Goal: Task Accomplishment & Management: Complete application form

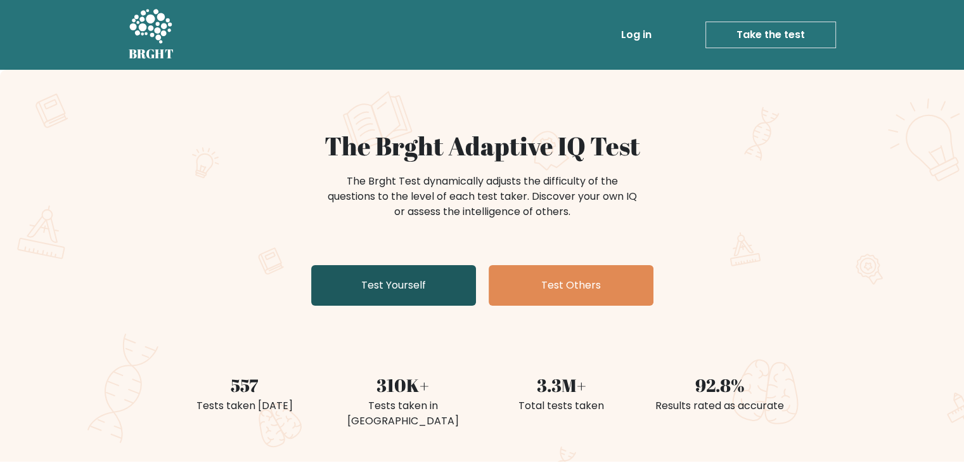
click at [444, 270] on link "Test Yourself" at bounding box center [393, 285] width 165 height 41
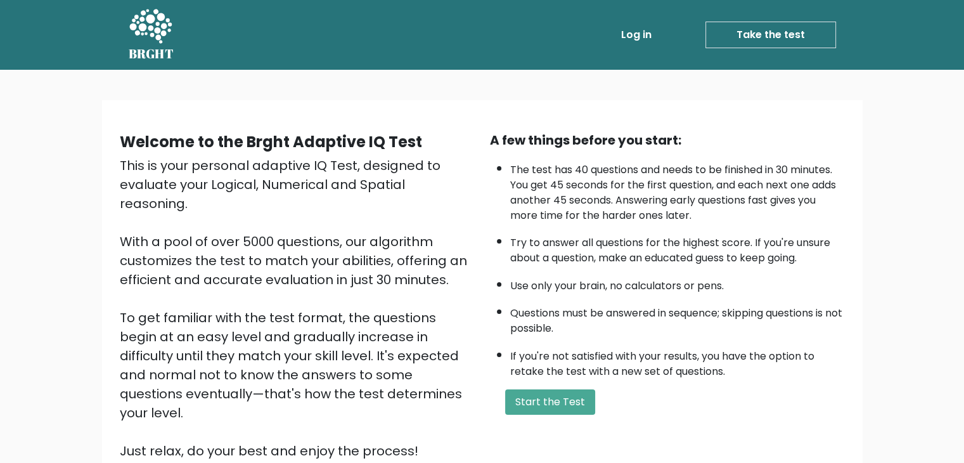
scroll to position [118, 0]
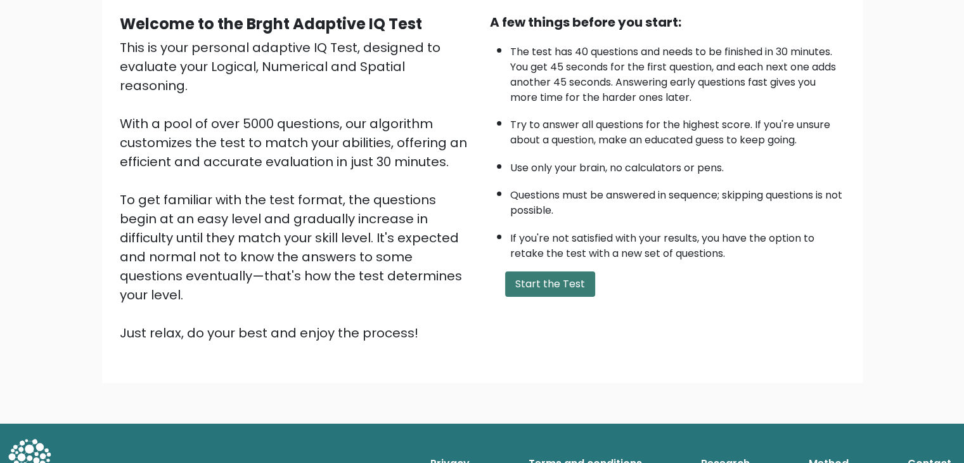
click at [563, 279] on button "Start the Test" at bounding box center [550, 283] width 90 height 25
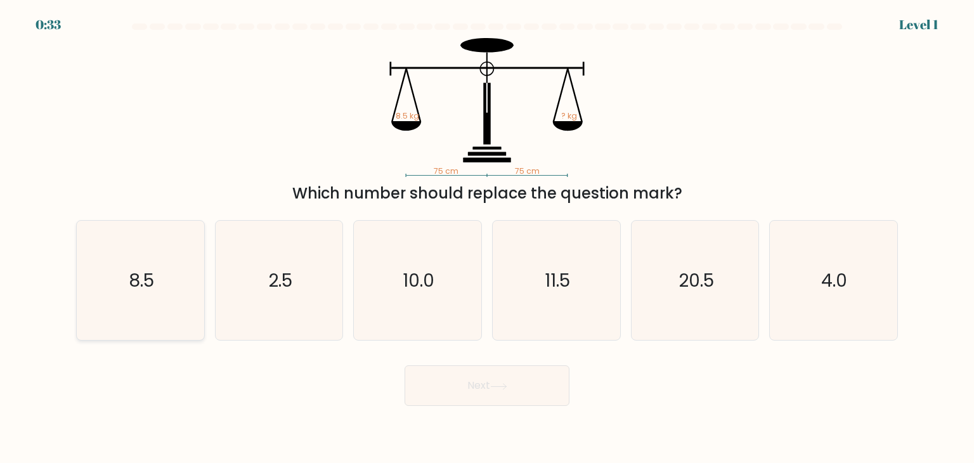
click at [153, 302] on icon "8.5" at bounding box center [140, 280] width 119 height 119
click at [487, 238] on input "a. 8.5" at bounding box center [487, 234] width 1 height 6
radio input "true"
click at [501, 393] on button "Next" at bounding box center [486, 385] width 165 height 41
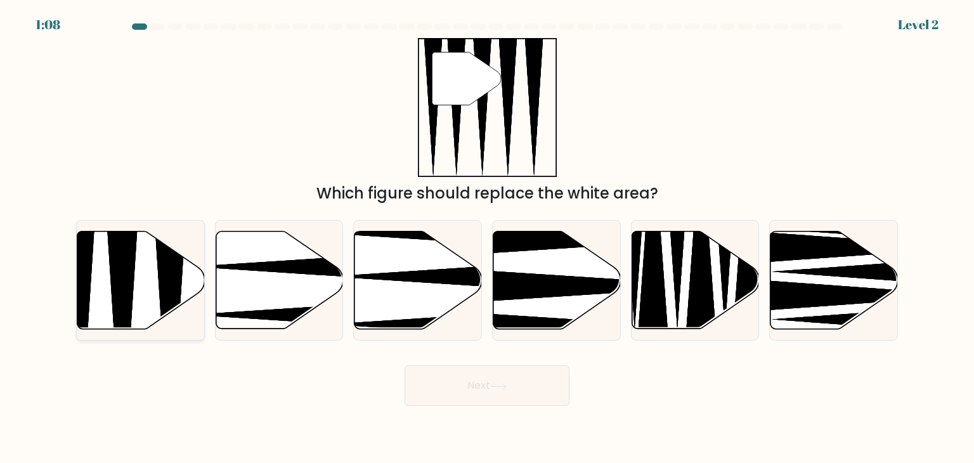
click at [76, 300] on icon at bounding box center [79, 333] width 33 height 253
click at [487, 238] on input "a." at bounding box center [487, 234] width 1 height 6
radio input "true"
click at [443, 373] on button "Next" at bounding box center [486, 385] width 165 height 41
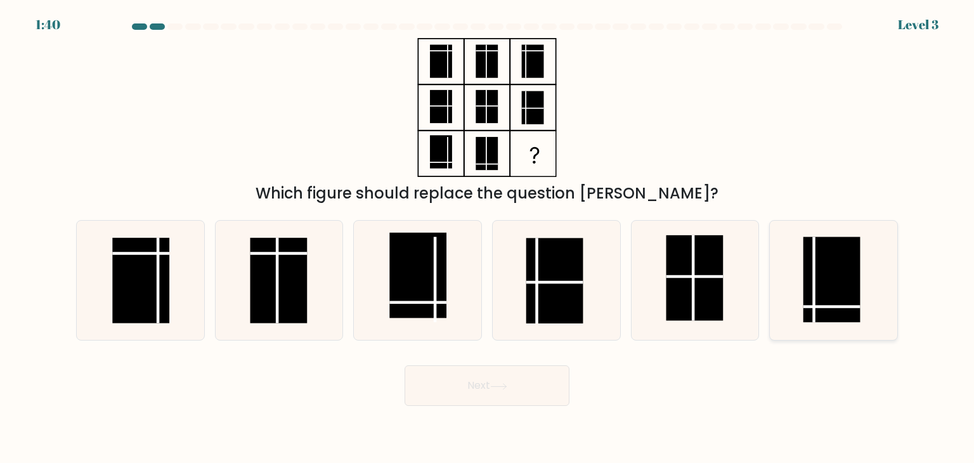
click at [814, 254] on line at bounding box center [814, 280] width 0 height 86
click at [488, 238] on input "f." at bounding box center [487, 234] width 1 height 6
radio input "true"
click at [494, 380] on button "Next" at bounding box center [486, 385] width 165 height 41
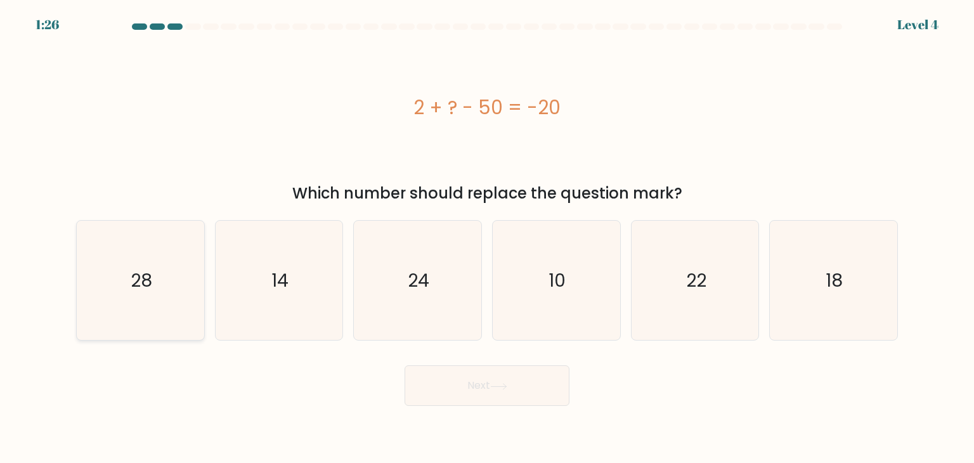
click at [134, 307] on icon "28" at bounding box center [140, 280] width 119 height 119
click at [487, 238] on input "a. 28" at bounding box center [487, 234] width 1 height 6
radio input "true"
click at [474, 396] on button "Next" at bounding box center [486, 385] width 165 height 41
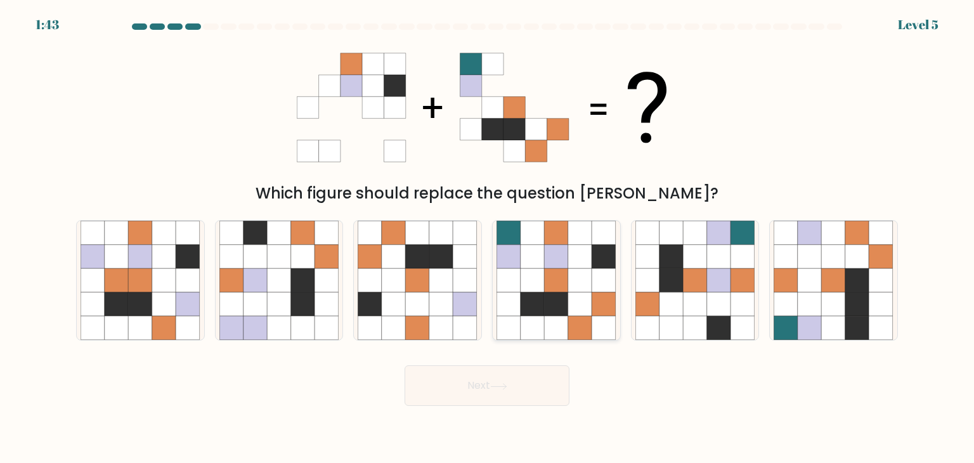
click at [548, 282] on icon at bounding box center [557, 280] width 24 height 24
click at [488, 238] on input "d." at bounding box center [487, 234] width 1 height 6
radio input "true"
click at [470, 397] on button "Next" at bounding box center [486, 385] width 165 height 41
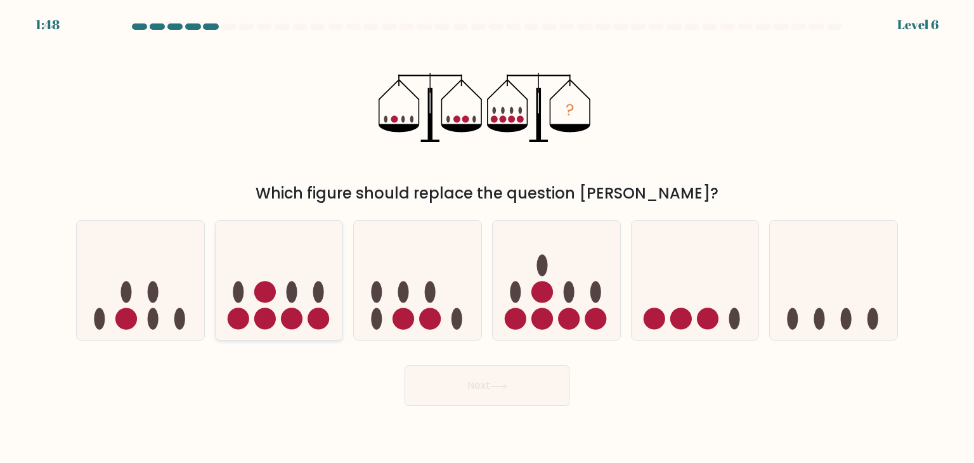
click at [297, 297] on icon at bounding box center [279, 280] width 127 height 105
click at [487, 238] on input "b." at bounding box center [487, 234] width 1 height 6
radio input "true"
click at [457, 376] on button "Next" at bounding box center [486, 385] width 165 height 41
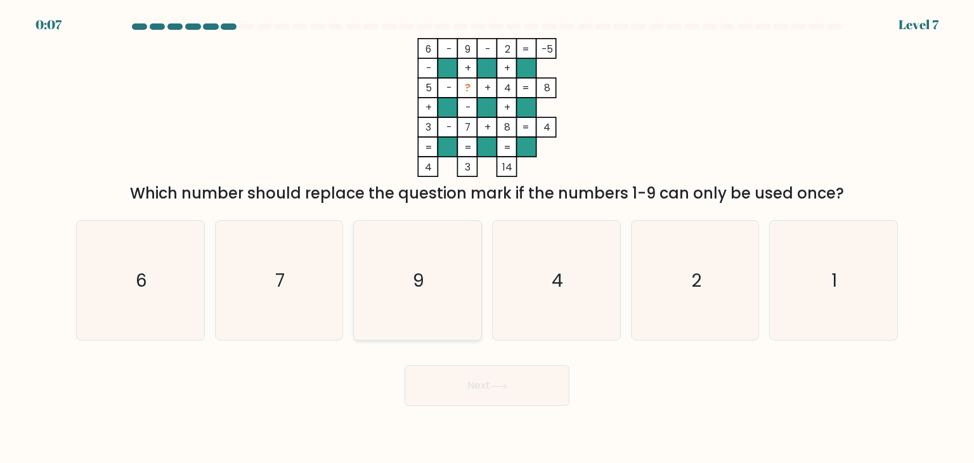
click at [421, 242] on icon "9" at bounding box center [417, 280] width 119 height 119
click at [487, 238] on input "c. 9" at bounding box center [487, 234] width 1 height 6
radio input "true"
click at [430, 378] on button "Next" at bounding box center [486, 385] width 165 height 41
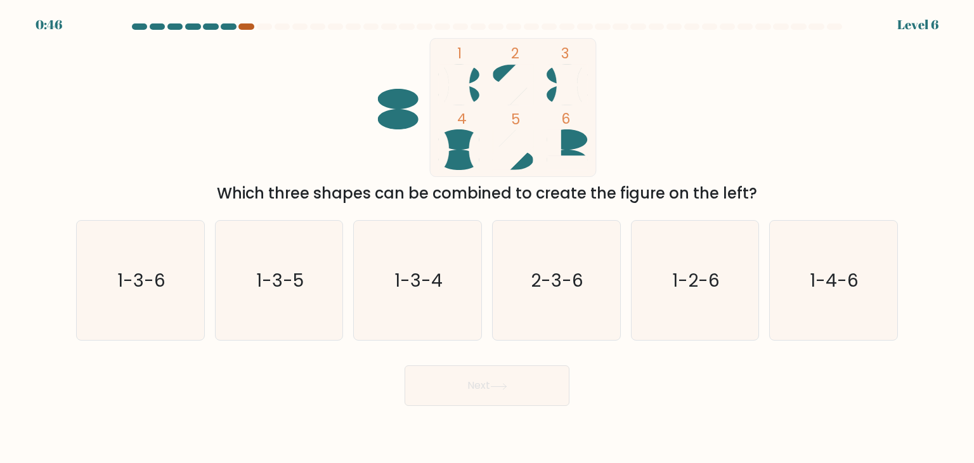
click at [246, 27] on div at bounding box center [245, 26] width 15 height 6
click at [408, 282] on text "1-3-4" at bounding box center [419, 280] width 48 height 25
click at [487, 238] on input "c. 1-3-4" at bounding box center [487, 234] width 1 height 6
radio input "true"
click at [472, 403] on button "Next" at bounding box center [486, 385] width 165 height 41
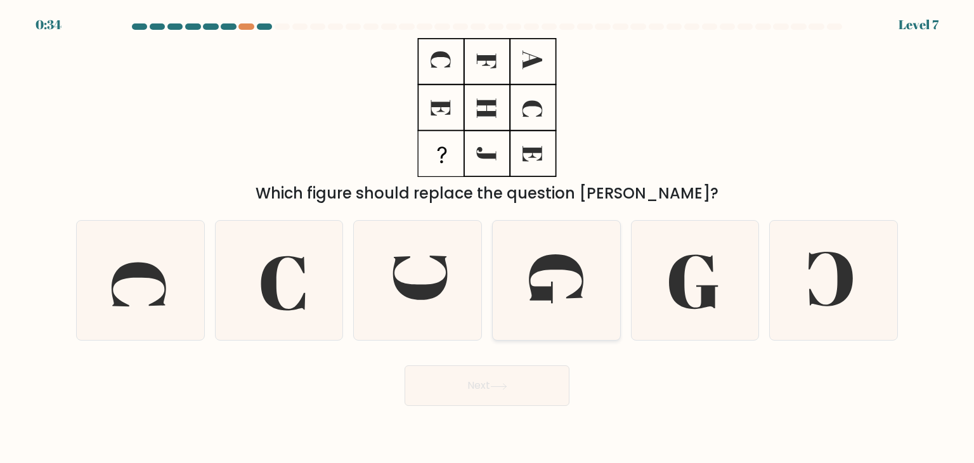
click at [562, 309] on icon at bounding box center [555, 280] width 119 height 119
click at [488, 238] on input "d." at bounding box center [487, 234] width 1 height 6
radio input "true"
click at [520, 391] on button "Next" at bounding box center [486, 385] width 165 height 41
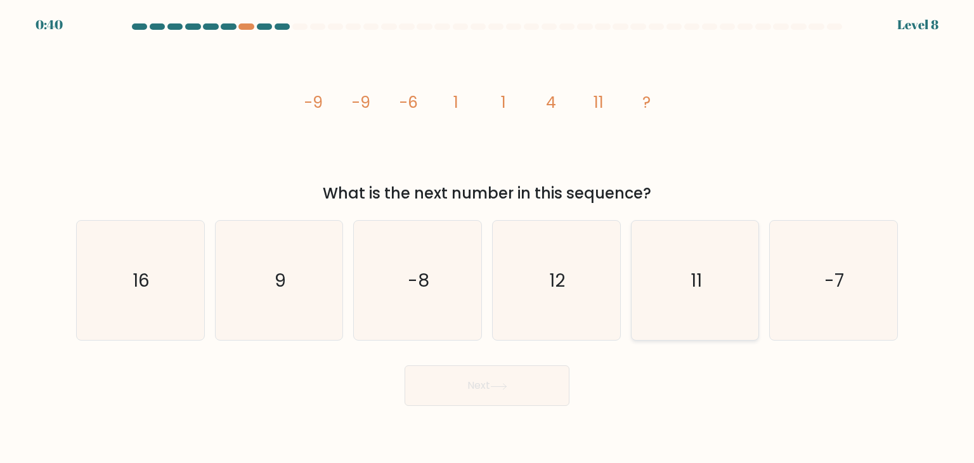
click at [735, 271] on icon "11" at bounding box center [694, 280] width 119 height 119
click at [488, 238] on input "e. 11" at bounding box center [487, 234] width 1 height 6
radio input "true"
click at [526, 390] on button "Next" at bounding box center [486, 385] width 165 height 41
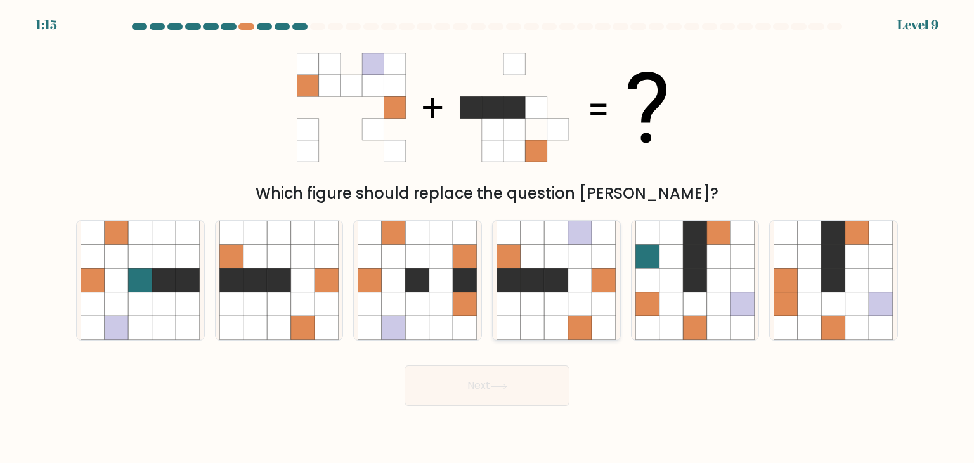
click at [552, 273] on icon at bounding box center [557, 280] width 24 height 24
click at [488, 238] on input "d." at bounding box center [487, 234] width 1 height 6
radio input "true"
click at [529, 394] on button "Next" at bounding box center [486, 385] width 165 height 41
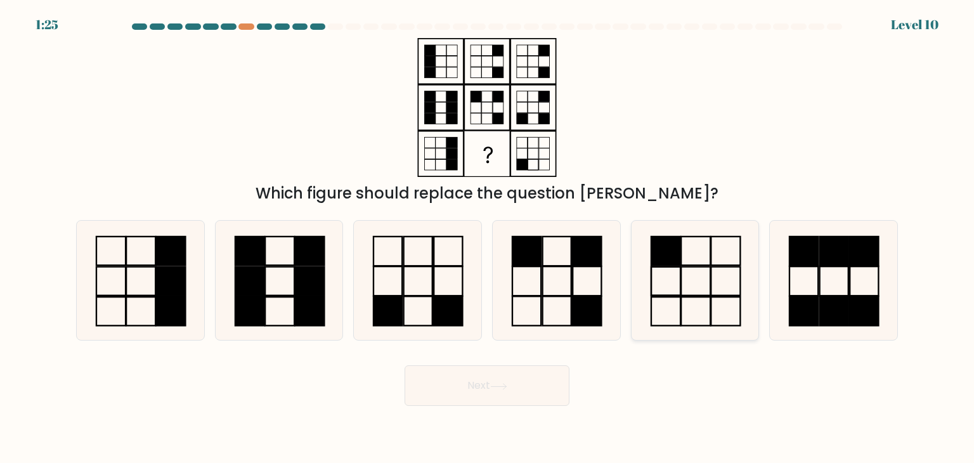
click at [668, 259] on rect at bounding box center [665, 250] width 29 height 29
click at [488, 238] on input "e." at bounding box center [487, 234] width 1 height 6
radio input "true"
click at [506, 386] on icon at bounding box center [498, 386] width 15 height 6
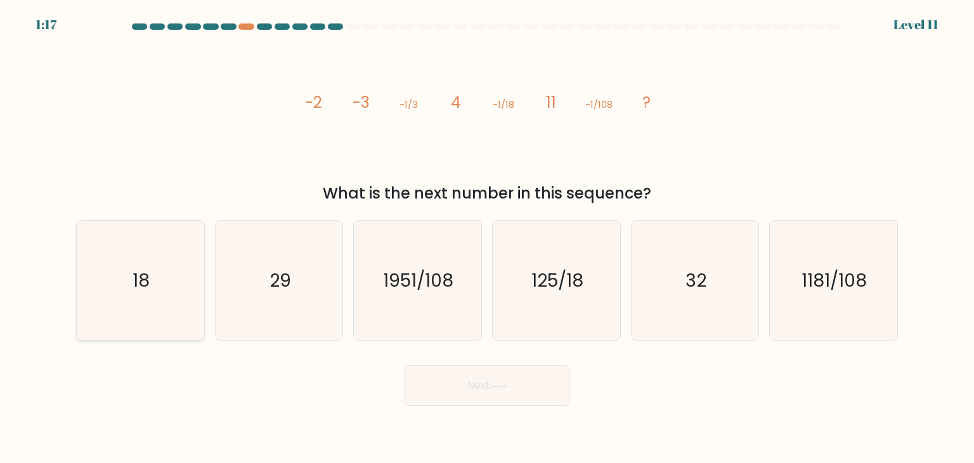
click at [161, 313] on icon "18" at bounding box center [140, 280] width 119 height 119
click at [487, 238] on input "a. 18" at bounding box center [487, 234] width 1 height 6
radio input "true"
click at [476, 394] on button "Next" at bounding box center [486, 385] width 165 height 41
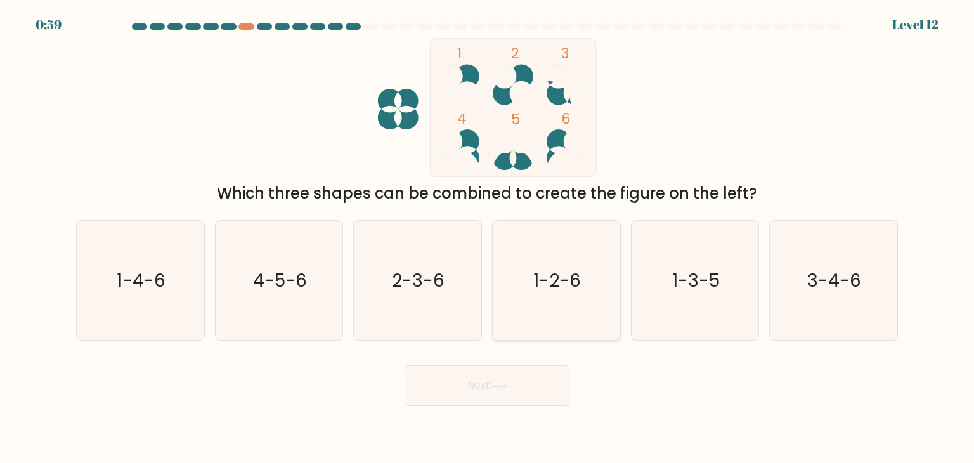
click at [589, 292] on icon "1-2-6" at bounding box center [555, 280] width 119 height 119
click at [488, 238] on input "d. 1-2-6" at bounding box center [487, 234] width 1 height 6
radio input "true"
click at [487, 384] on button "Next" at bounding box center [486, 385] width 165 height 41
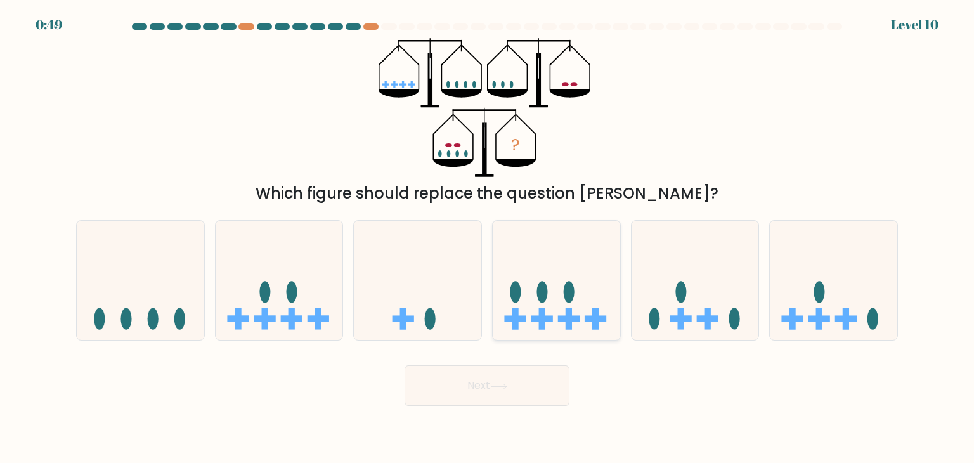
click at [574, 257] on icon at bounding box center [556, 280] width 127 height 105
click at [488, 238] on input "d." at bounding box center [487, 234] width 1 height 6
radio input "true"
click at [505, 391] on button "Next" at bounding box center [486, 385] width 165 height 41
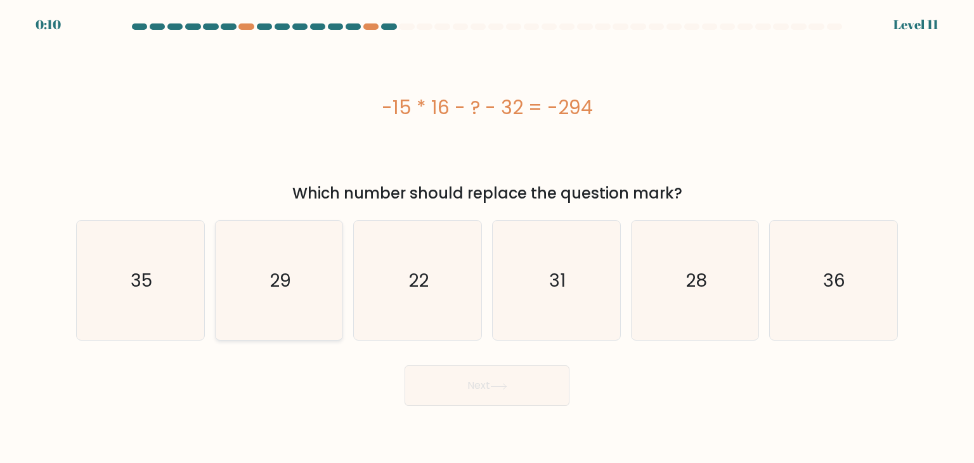
click at [282, 222] on icon "29" at bounding box center [278, 280] width 119 height 119
click at [487, 231] on input "b. 29" at bounding box center [487, 234] width 1 height 6
radio input "true"
click at [486, 393] on button "Next" at bounding box center [486, 385] width 165 height 41
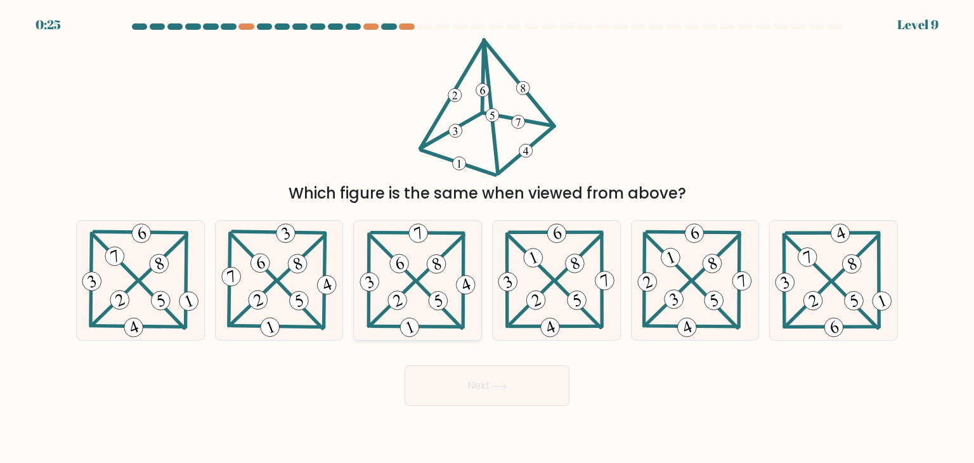
click at [446, 267] on icon at bounding box center [418, 280] width 122 height 119
click at [487, 238] on input "c." at bounding box center [487, 234] width 1 height 6
radio input "true"
click at [450, 382] on button "Next" at bounding box center [486, 385] width 165 height 41
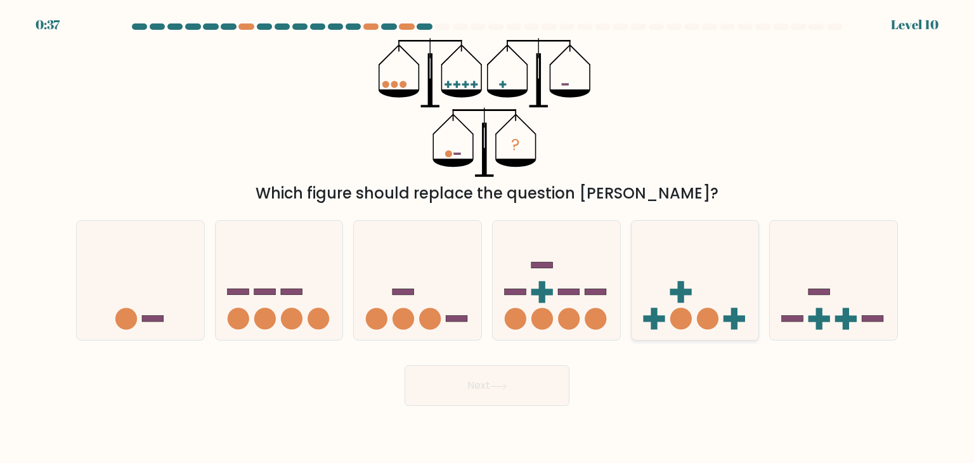
click at [736, 275] on icon at bounding box center [694, 280] width 127 height 105
click at [488, 238] on input "e." at bounding box center [487, 234] width 1 height 6
radio input "true"
click at [504, 390] on button "Next" at bounding box center [486, 385] width 165 height 41
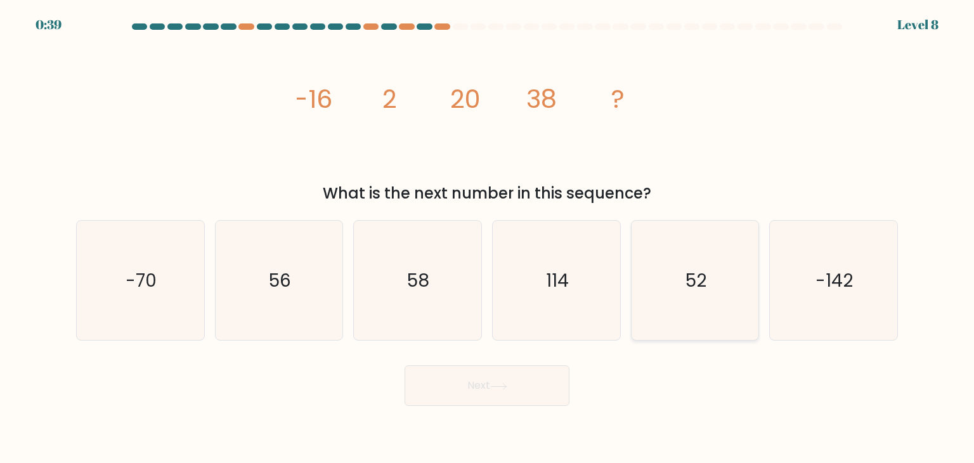
click at [683, 269] on icon "52" at bounding box center [694, 280] width 119 height 119
click at [488, 238] on input "e. 52" at bounding box center [487, 234] width 1 height 6
radio input "true"
click at [535, 380] on button "Next" at bounding box center [486, 385] width 165 height 41
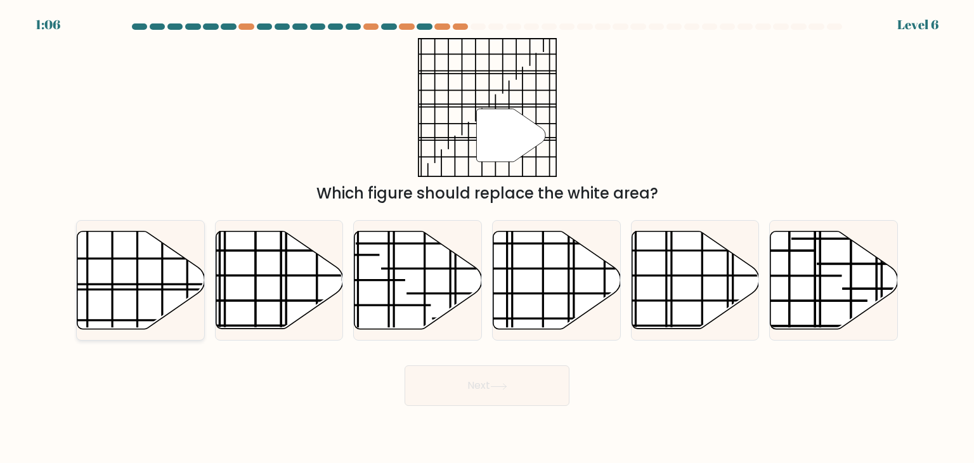
click at [137, 297] on line at bounding box center [137, 268] width 0 height 178
click at [487, 238] on input "a." at bounding box center [487, 234] width 1 height 6
radio input "true"
click at [411, 384] on button "Next" at bounding box center [486, 385] width 165 height 41
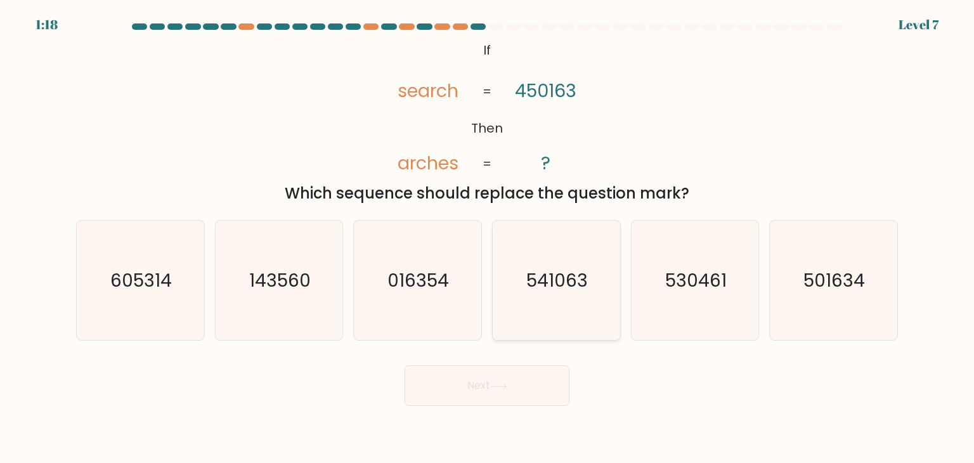
click at [538, 290] on text "541063" at bounding box center [557, 280] width 61 height 25
click at [488, 238] on input "d. 541063" at bounding box center [487, 234] width 1 height 6
radio input "true"
click at [494, 378] on button "Next" at bounding box center [486, 385] width 165 height 41
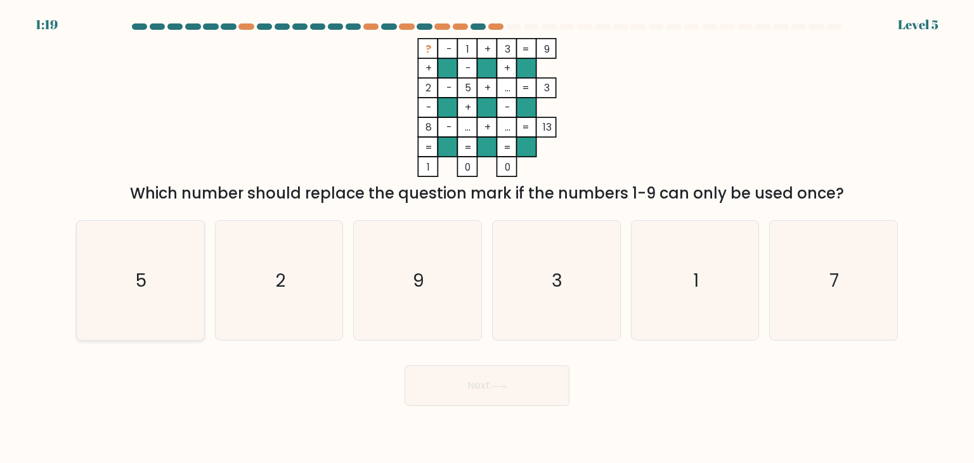
click at [143, 275] on text "5" at bounding box center [141, 280] width 11 height 25
click at [487, 238] on input "a. 5" at bounding box center [487, 234] width 1 height 6
radio input "true"
click at [544, 393] on button "Next" at bounding box center [486, 385] width 165 height 41
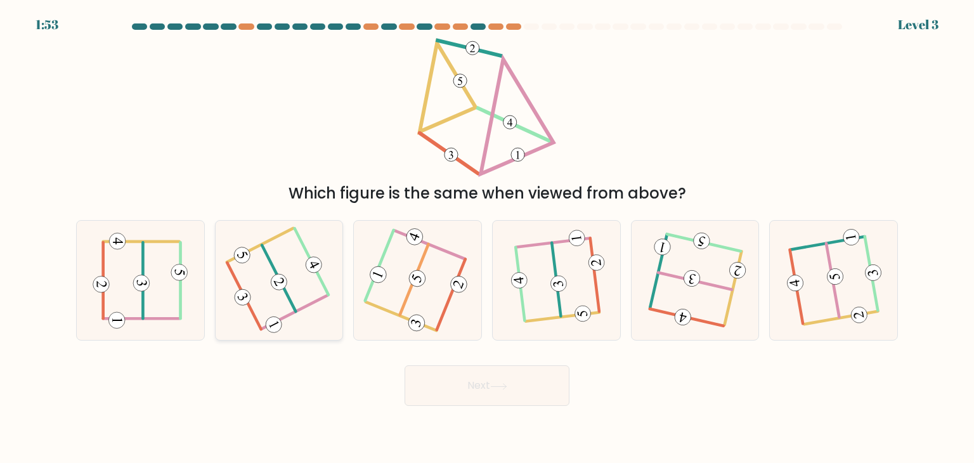
click at [301, 269] on icon at bounding box center [279, 281] width 93 height 96
click at [487, 238] on input "b." at bounding box center [487, 234] width 1 height 6
radio input "true"
click at [427, 382] on button "Next" at bounding box center [486, 385] width 165 height 41
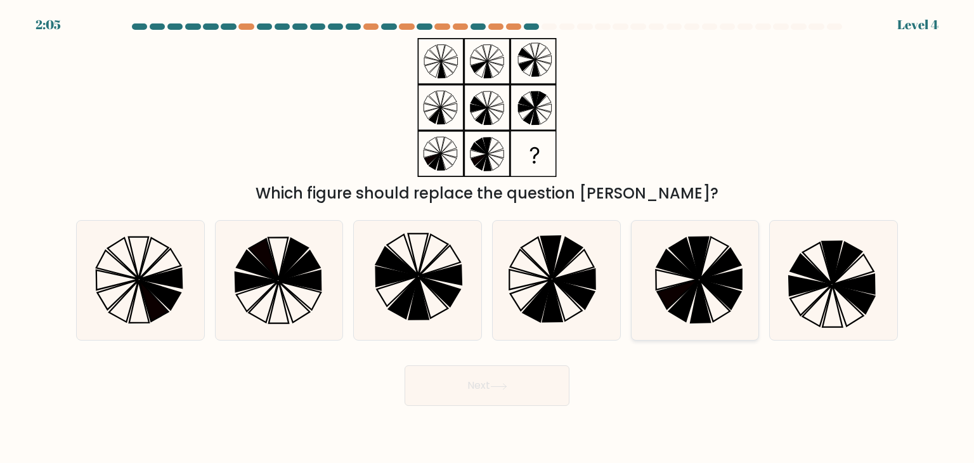
click at [700, 294] on icon at bounding box center [700, 301] width 20 height 42
click at [488, 238] on input "e." at bounding box center [487, 234] width 1 height 6
radio input "true"
click at [505, 399] on button "Next" at bounding box center [486, 385] width 165 height 41
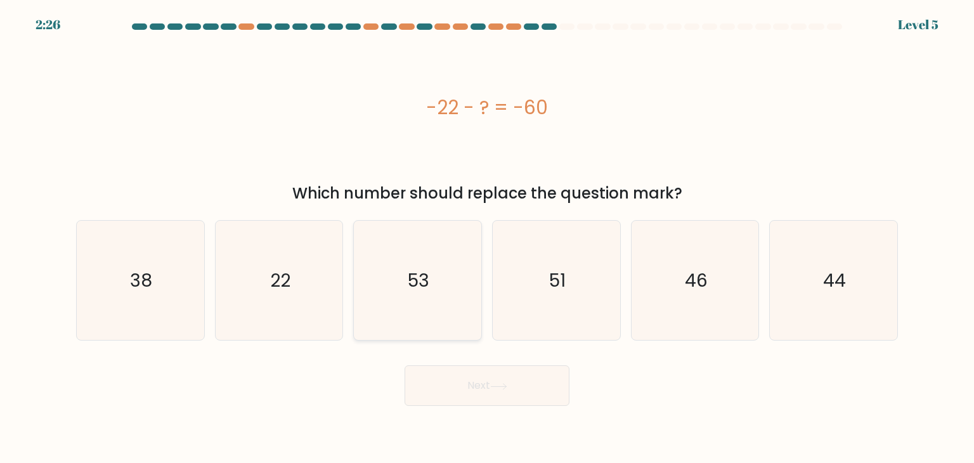
click at [410, 244] on icon "53" at bounding box center [417, 280] width 119 height 119
click at [487, 238] on input "c. 53" at bounding box center [487, 234] width 1 height 6
radio input "true"
click at [482, 385] on button "Next" at bounding box center [486, 385] width 165 height 41
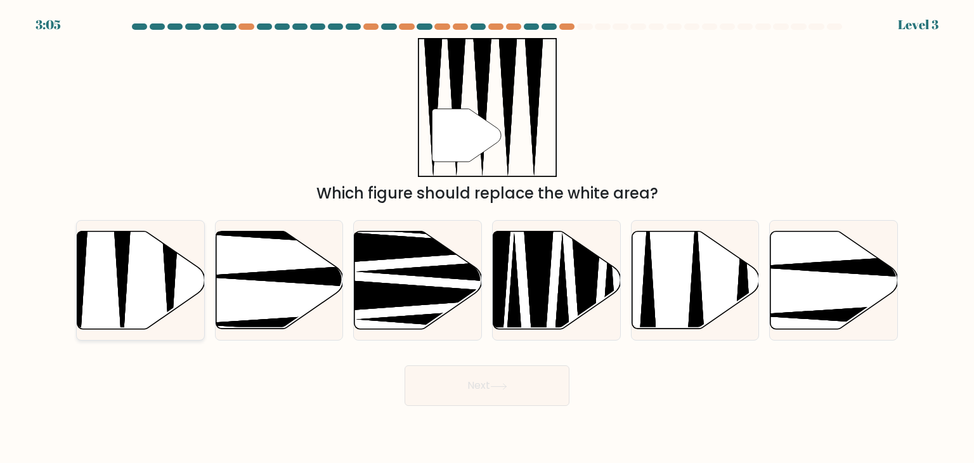
click at [136, 256] on icon at bounding box center [140, 280] width 127 height 98
click at [487, 238] on input "a." at bounding box center [487, 234] width 1 height 6
radio input "true"
click at [510, 376] on button "Next" at bounding box center [486, 385] width 165 height 41
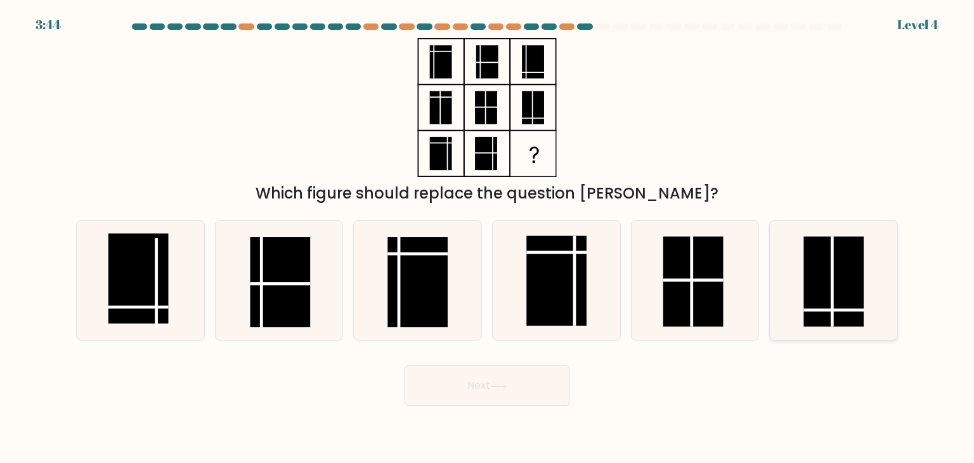
click at [836, 233] on icon at bounding box center [832, 280] width 119 height 119
click at [488, 233] on input "f." at bounding box center [487, 234] width 1 height 6
radio input "true"
click at [489, 388] on button "Next" at bounding box center [486, 385] width 165 height 41
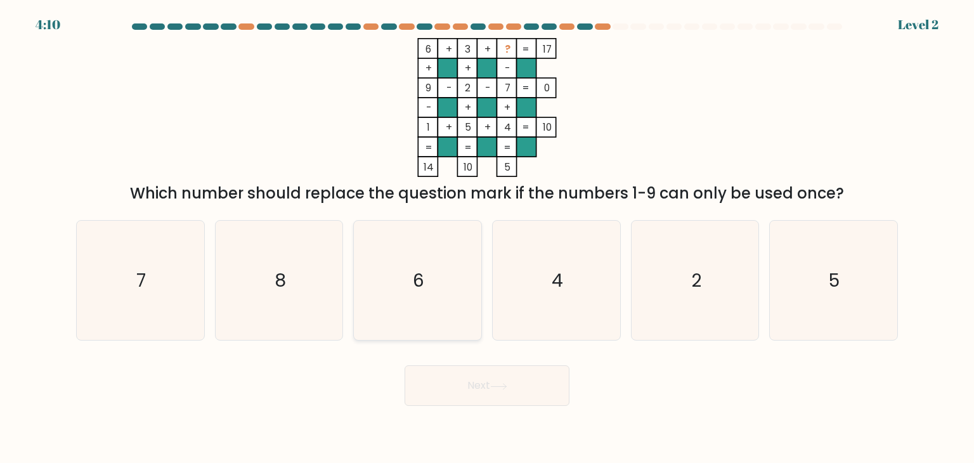
click at [412, 243] on icon "6" at bounding box center [417, 280] width 119 height 119
click at [487, 238] on input "c. 6" at bounding box center [487, 234] width 1 height 6
radio input "true"
click at [429, 381] on button "Next" at bounding box center [486, 385] width 165 height 41
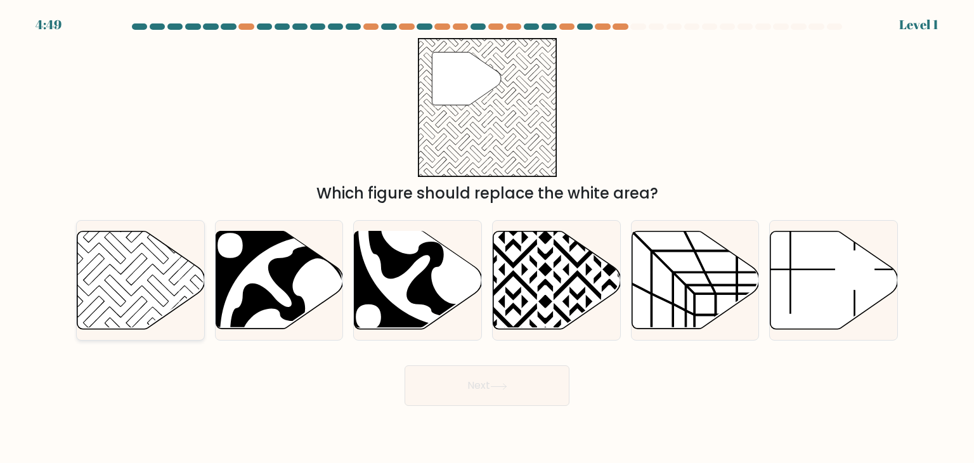
click at [86, 282] on icon at bounding box center [140, 280] width 127 height 98
click at [487, 238] on input "a." at bounding box center [487, 234] width 1 height 6
radio input "true"
click at [505, 378] on button "Next" at bounding box center [486, 385] width 165 height 41
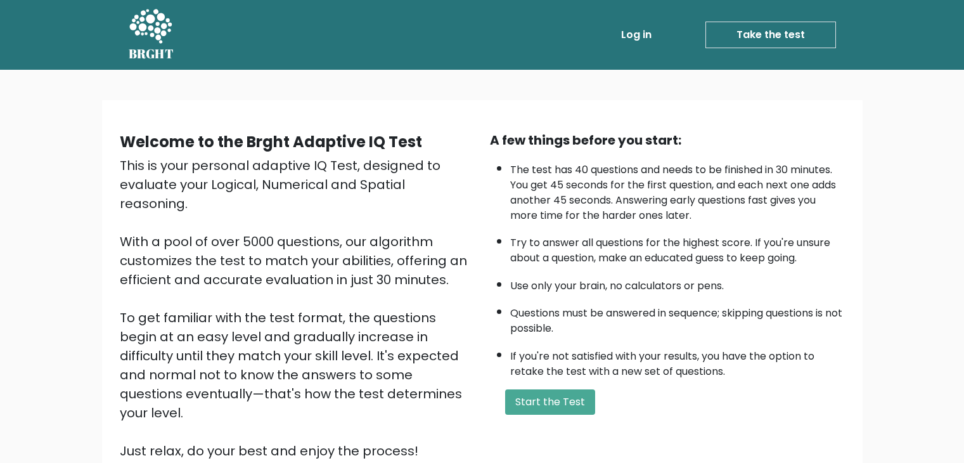
scroll to position [118, 0]
